Goal: Transaction & Acquisition: Purchase product/service

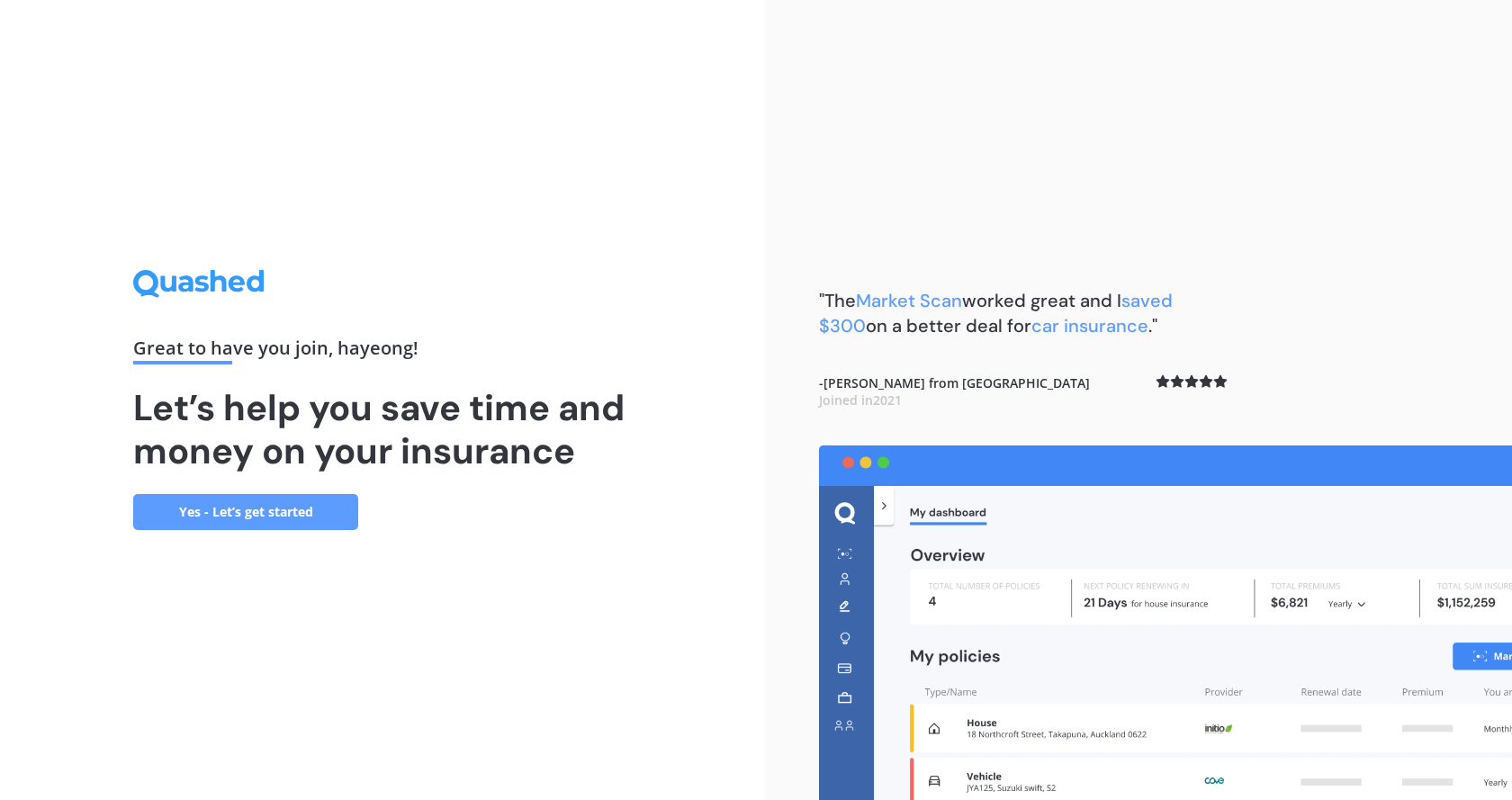
click at [257, 510] on link "Yes - Let’s get started" at bounding box center [246, 511] width 225 height 36
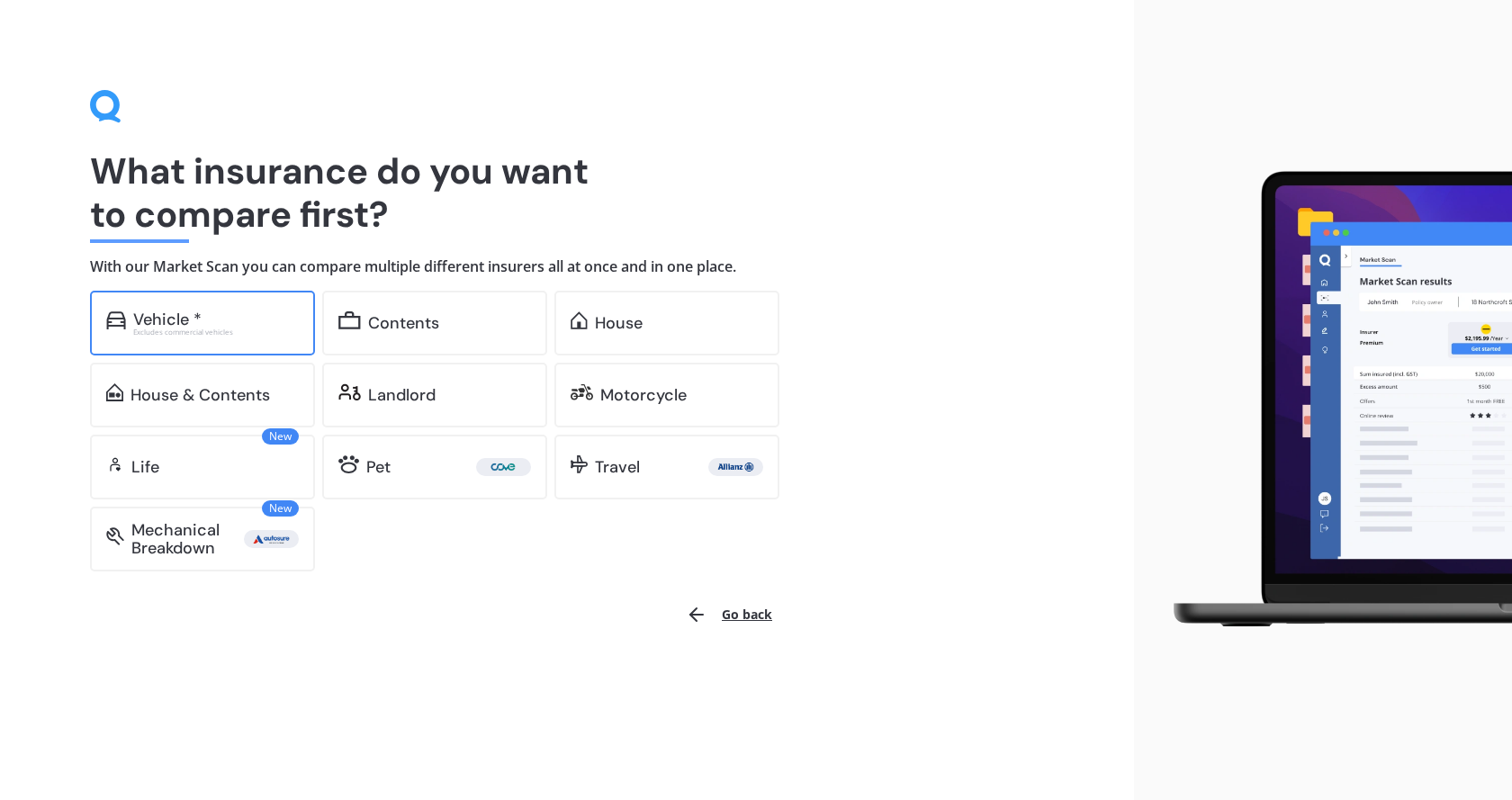
click at [130, 337] on div "Vehicle * Excludes commercial vehicles" at bounding box center [203, 322] width 225 height 65
